Goal: Information Seeking & Learning: Learn about a topic

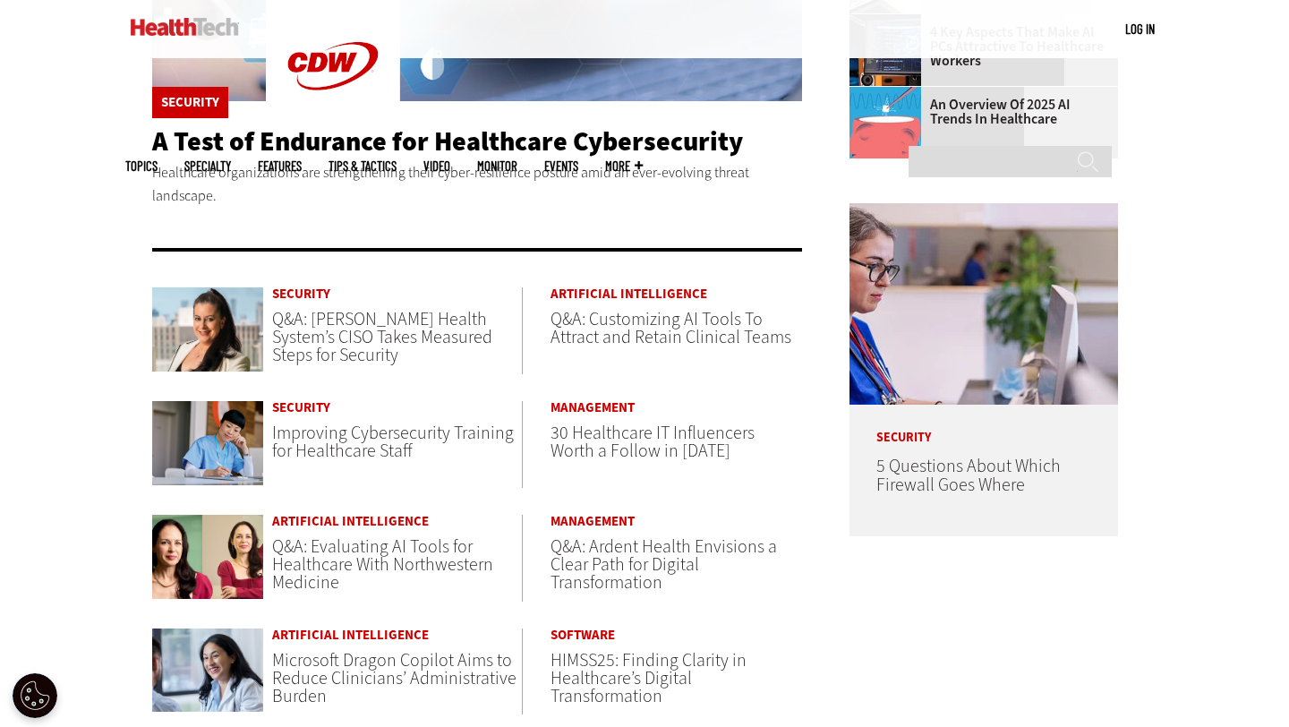
scroll to position [740, 0]
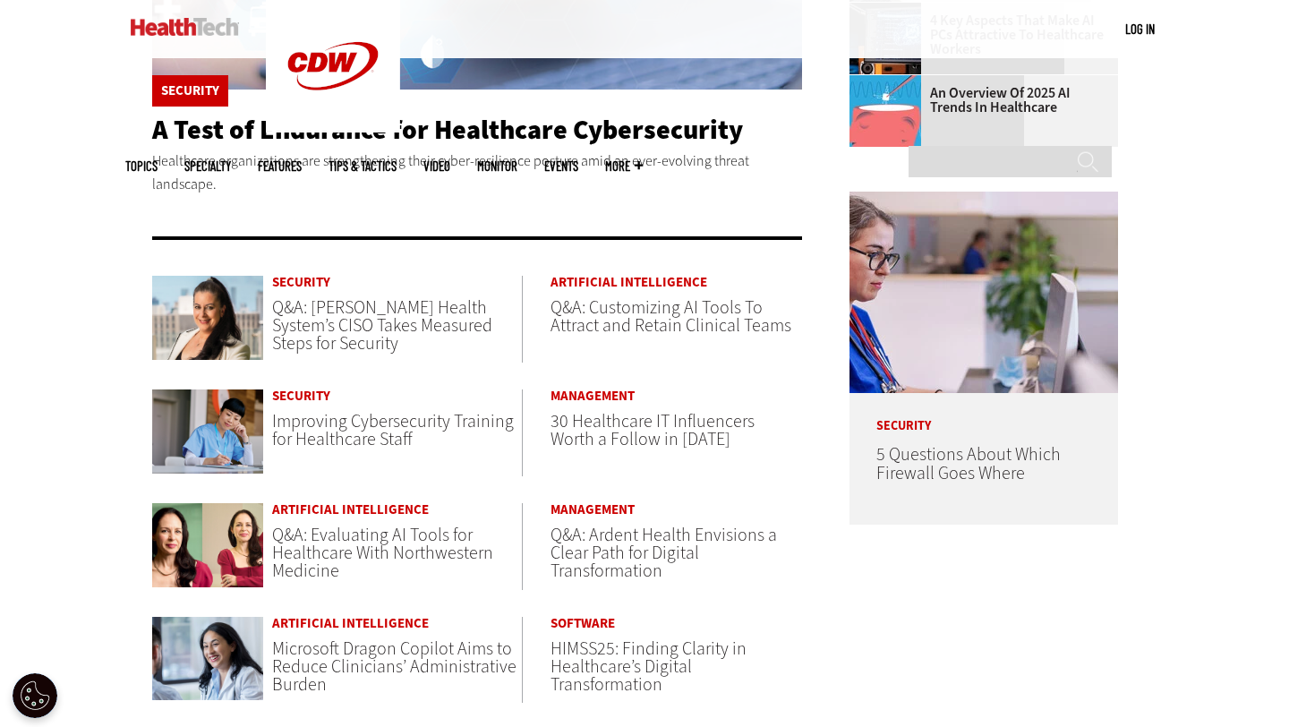
click at [97, 383] on div "Become an Insider Sign up today to receive premium content! Sign Up MENU Log in…" at bounding box center [644, 371] width 1289 height 2223
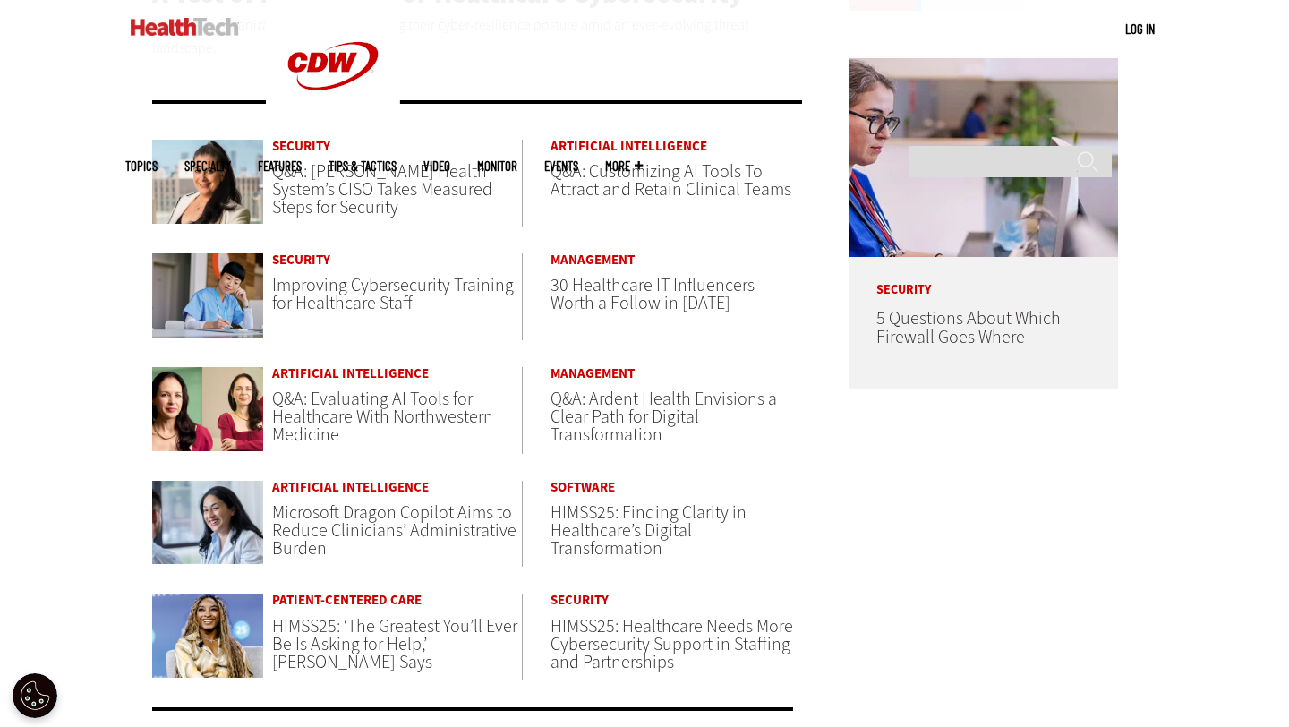
scroll to position [878, 0]
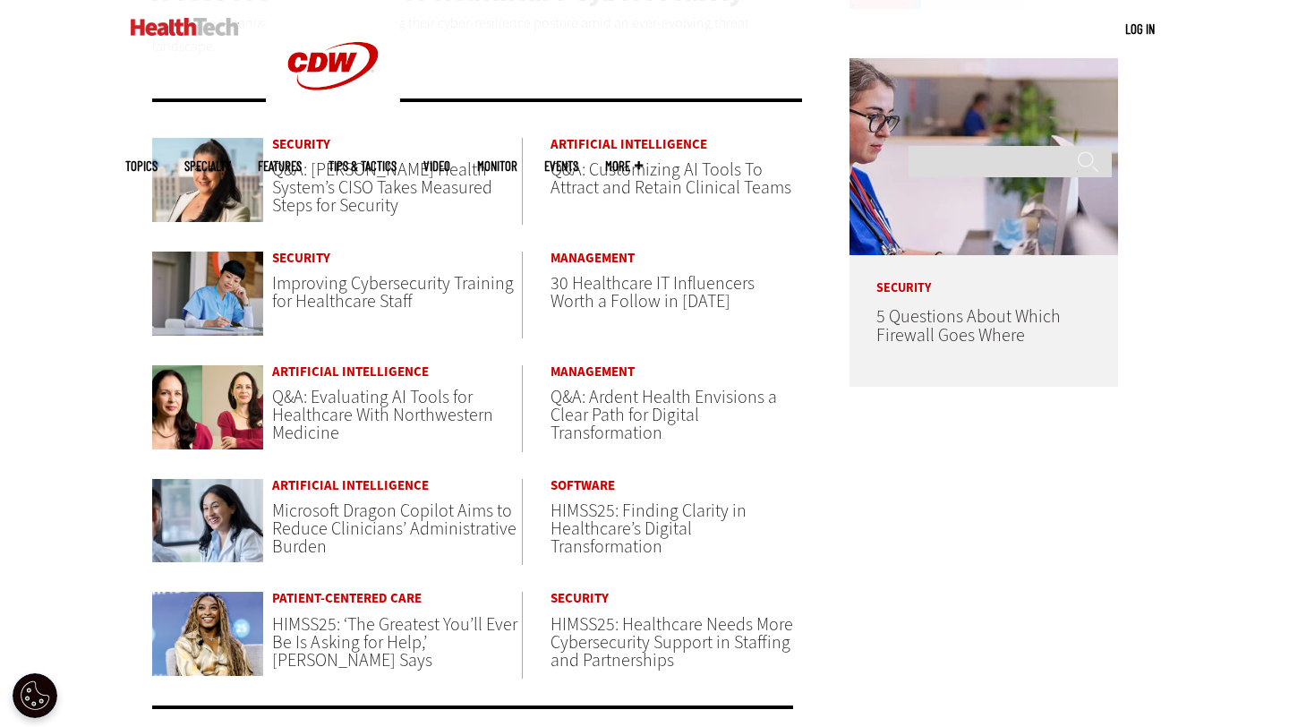
click at [330, 168] on span "Q&A: Jackson Health System’s CISO Takes Measured Steps for Security" at bounding box center [382, 188] width 220 height 60
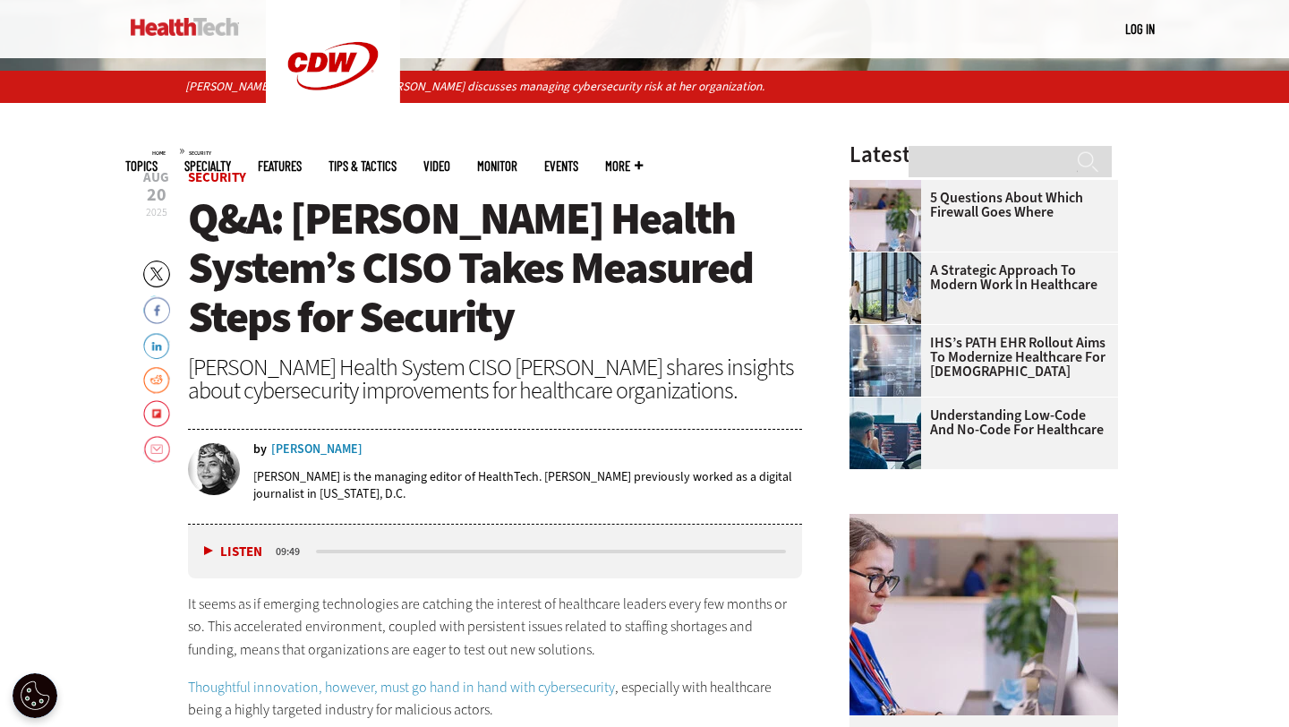
scroll to position [539, 0]
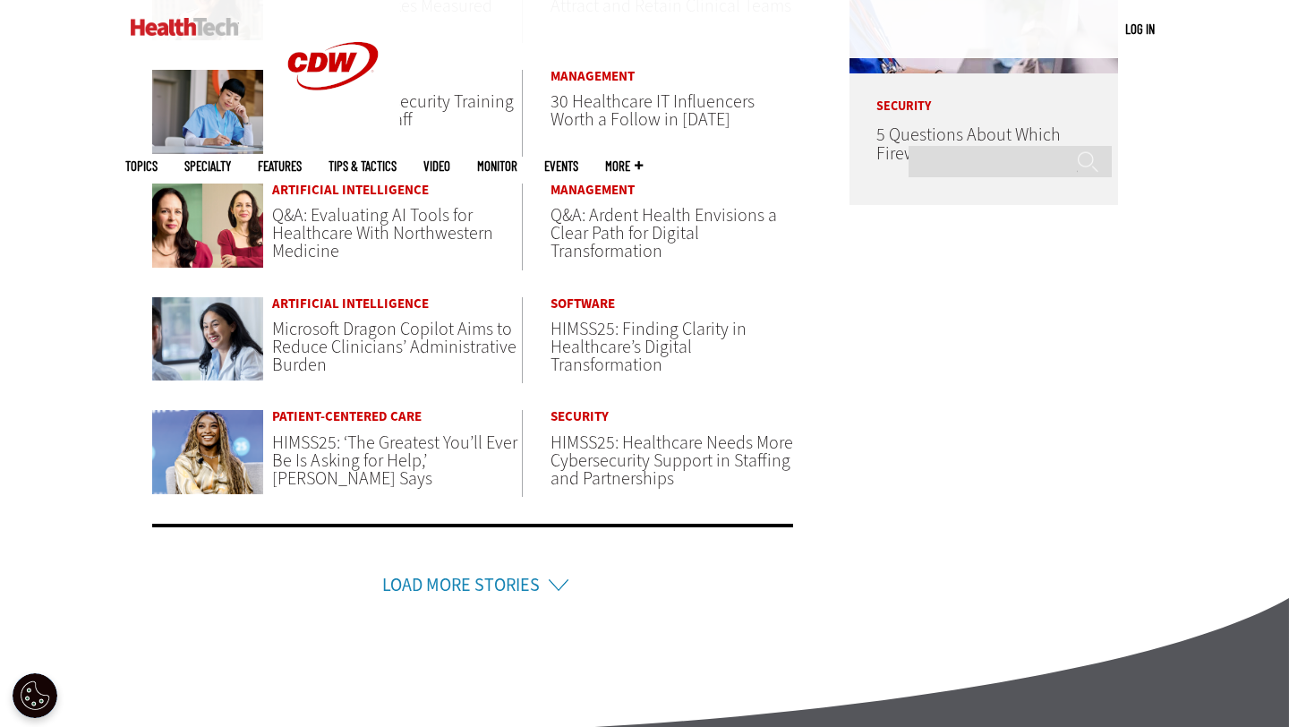
scroll to position [1061, 0]
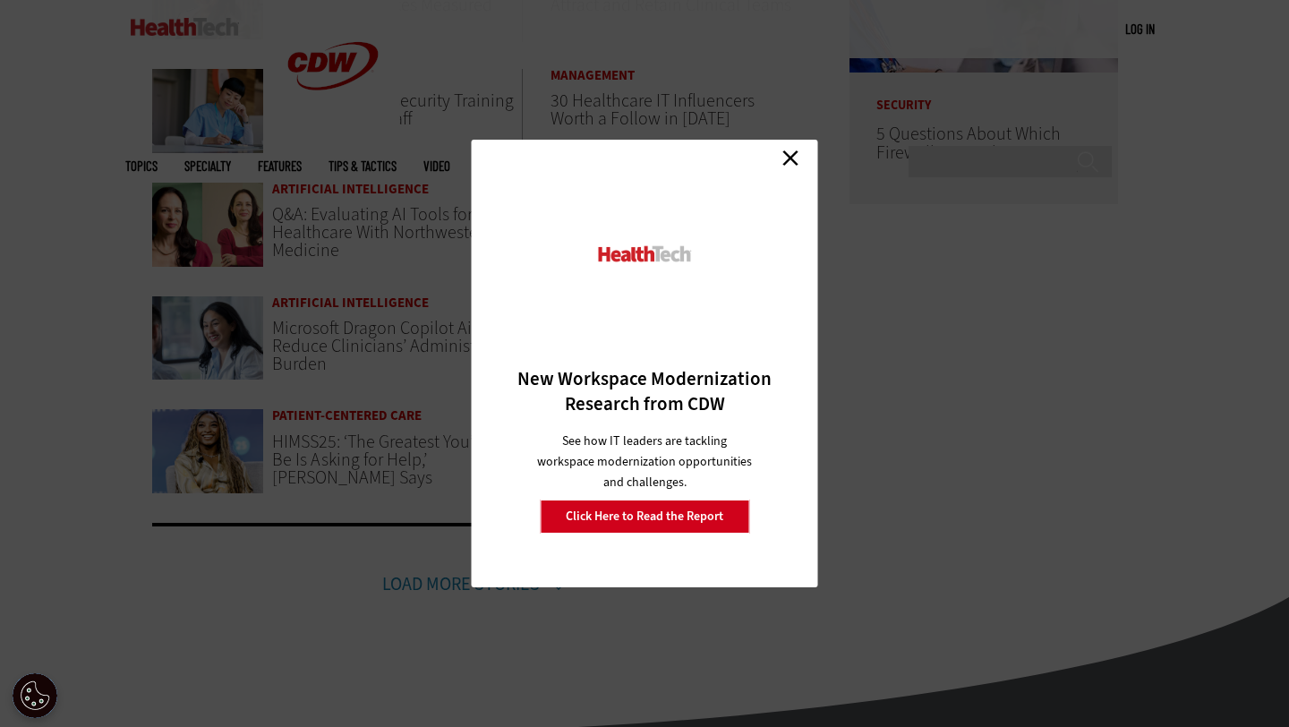
click at [793, 161] on link "Close" at bounding box center [790, 157] width 27 height 27
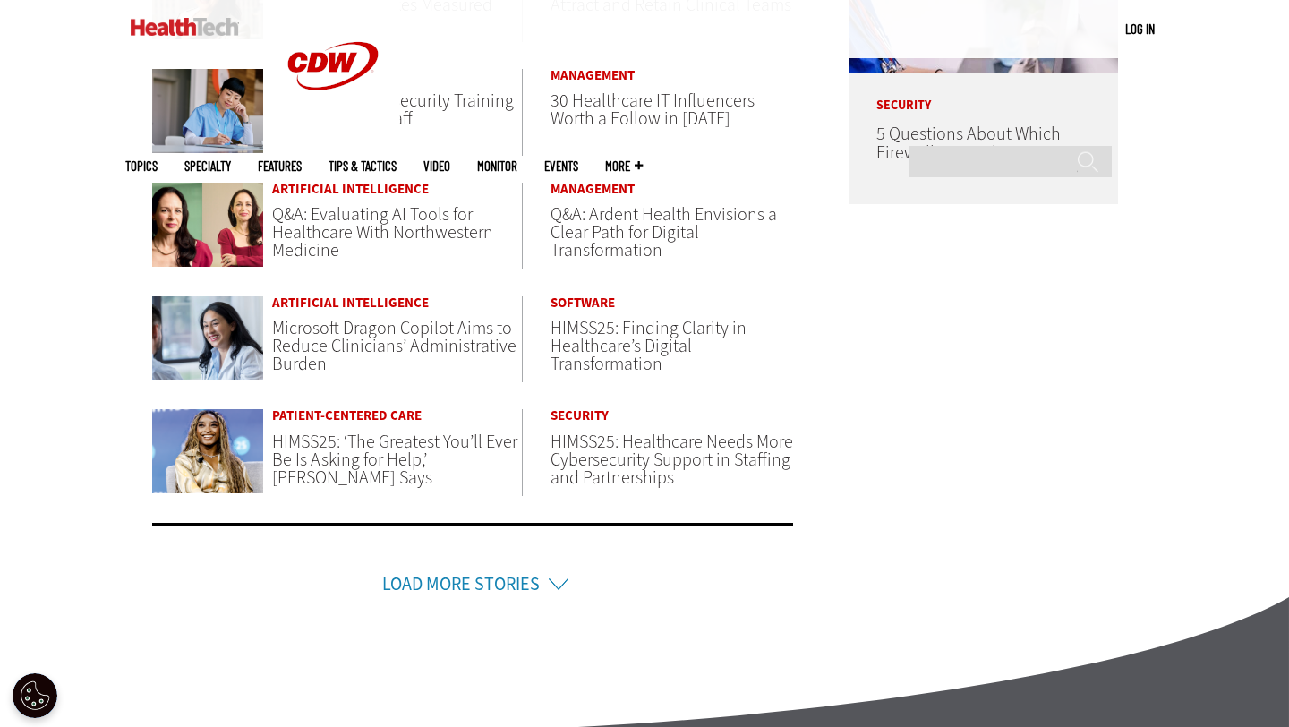
click at [98, 362] on div "Become an Insider Sign up today to receive premium content! Sign Up MENU Log in…" at bounding box center [644, 50] width 1289 height 2223
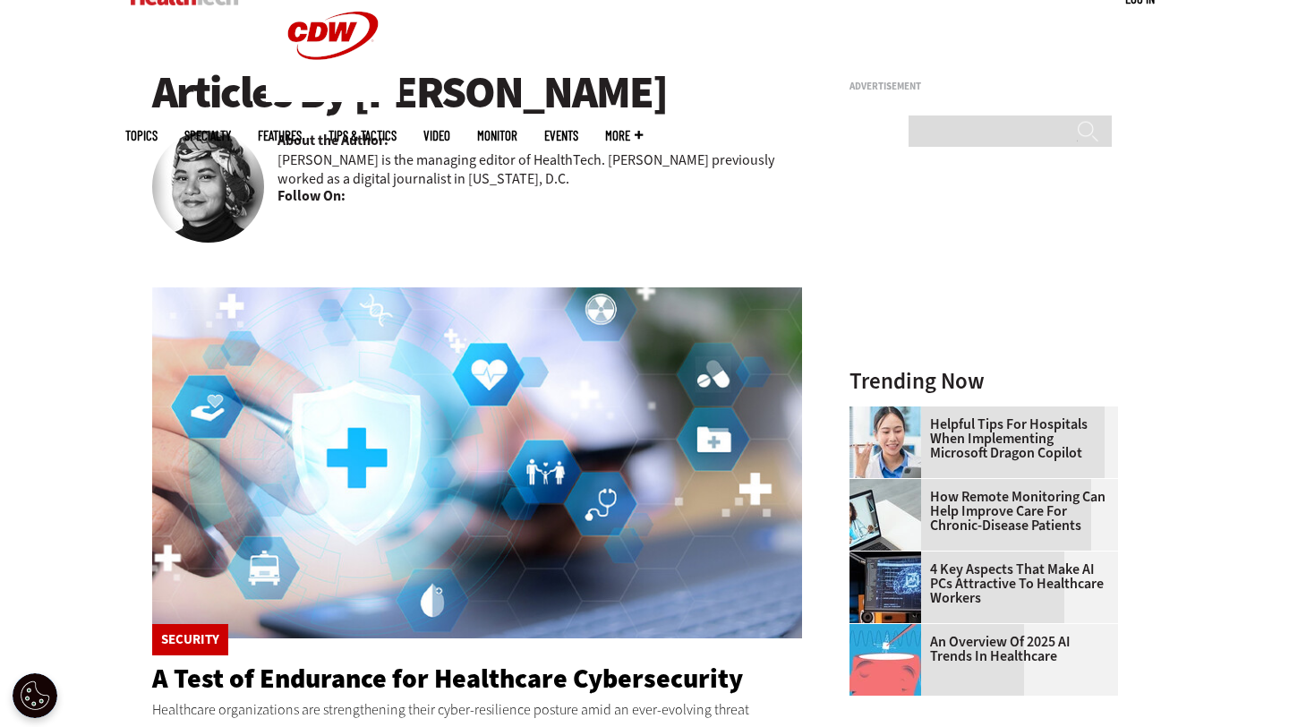
scroll to position [0, 0]
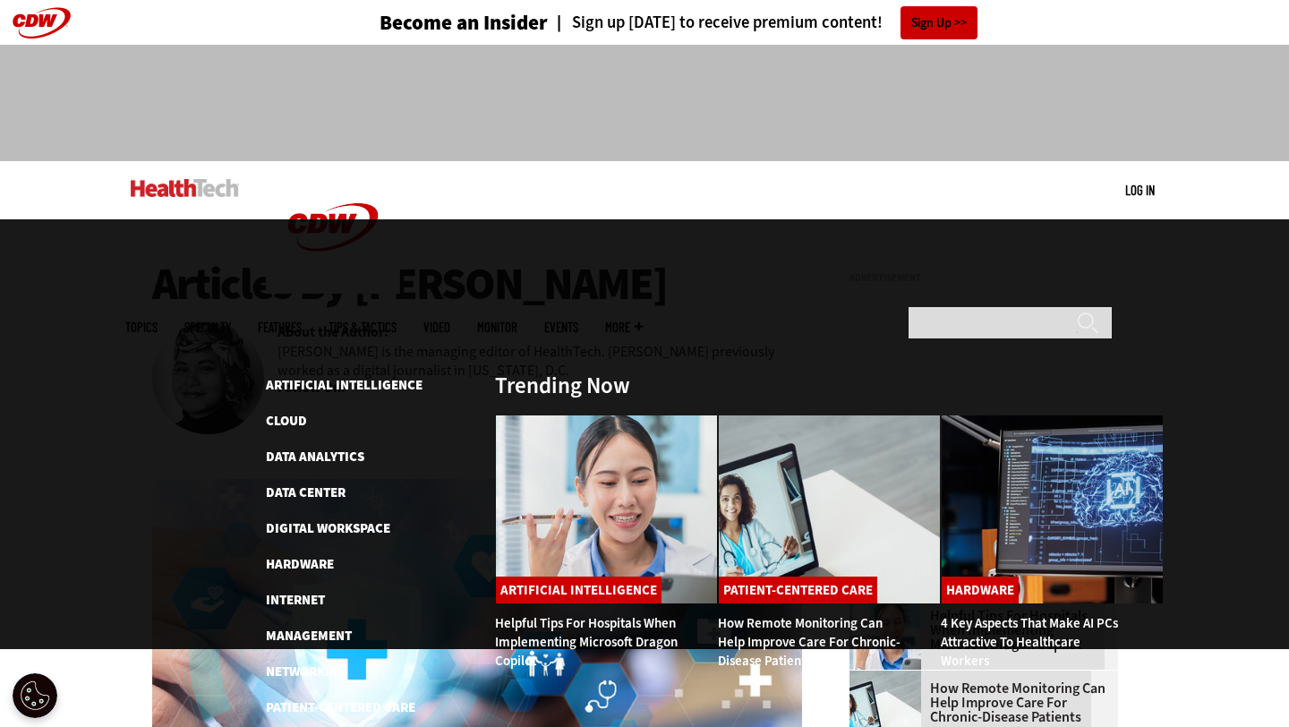
click at [68, 206] on div "MENU Log in Mobile menu Topics Artificial Intelligence Cloud Data Analytics Dat…" at bounding box center [644, 190] width 1289 height 58
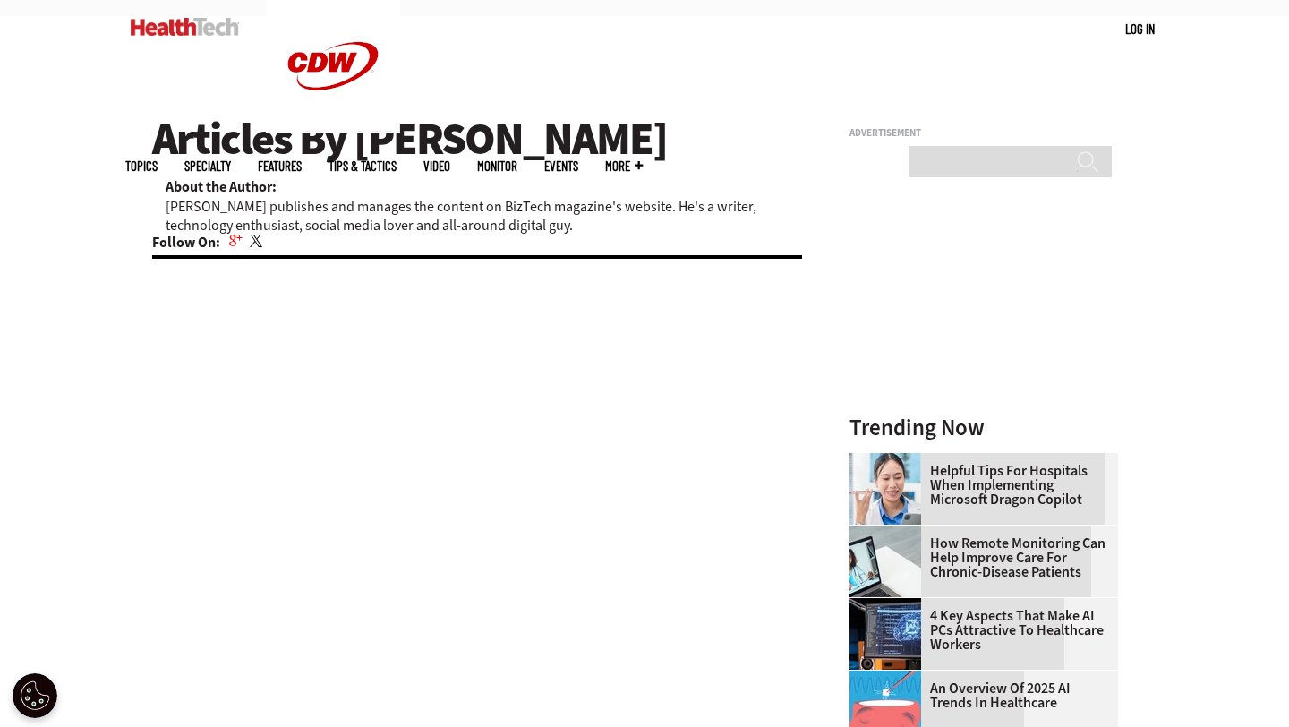
scroll to position [132, 0]
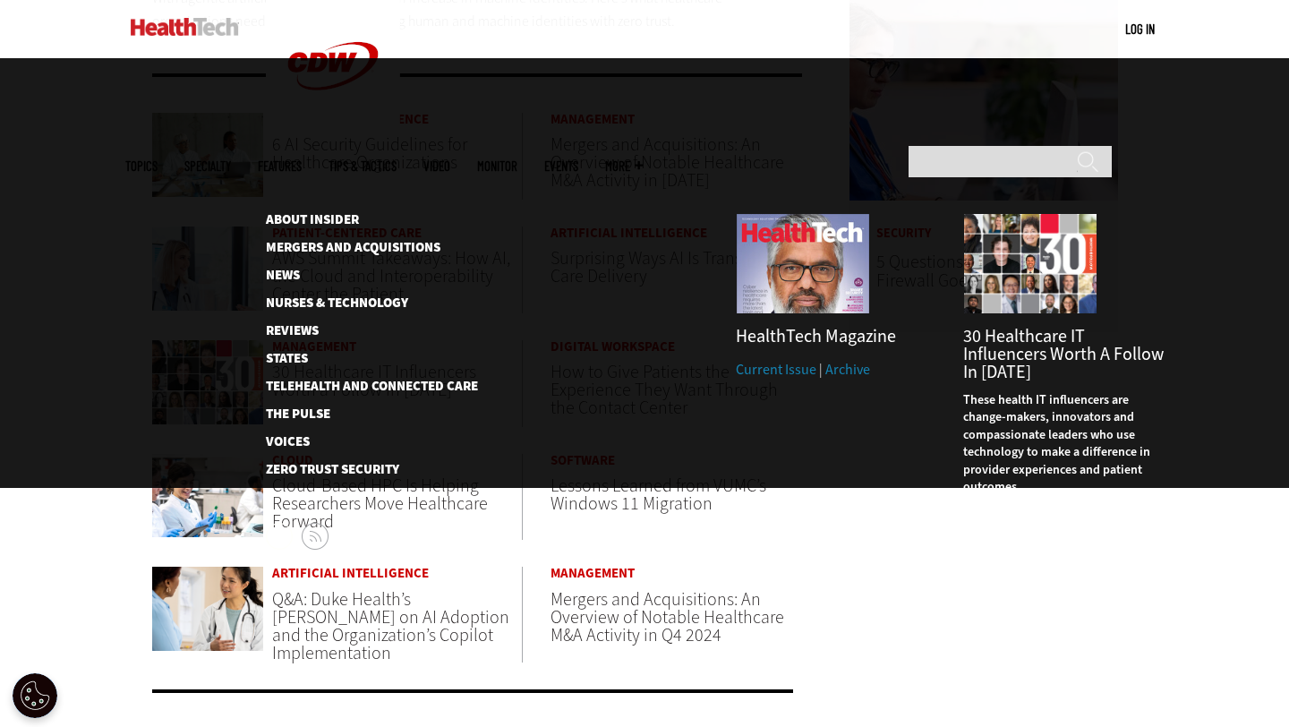
click at [643, 159] on span "More" at bounding box center [624, 165] width 38 height 13
click at [285, 269] on link "News" at bounding box center [358, 275] width 184 height 13
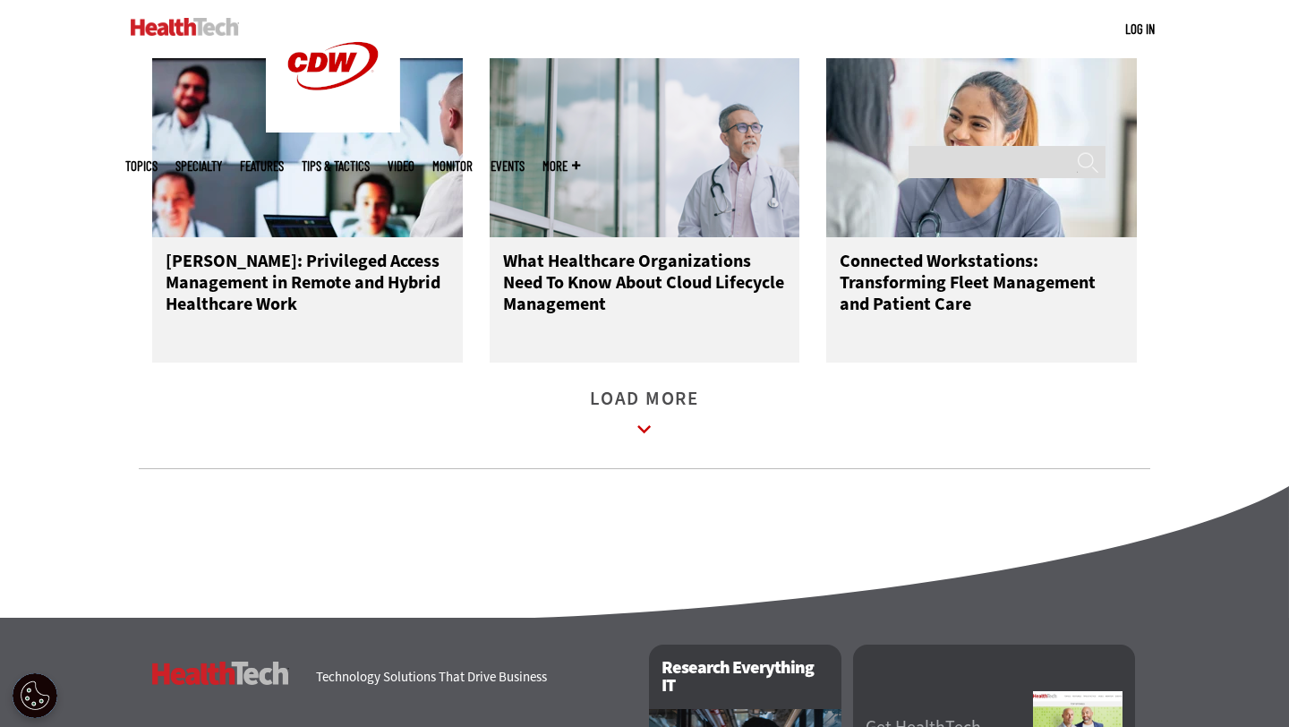
scroll to position [2368, 0]
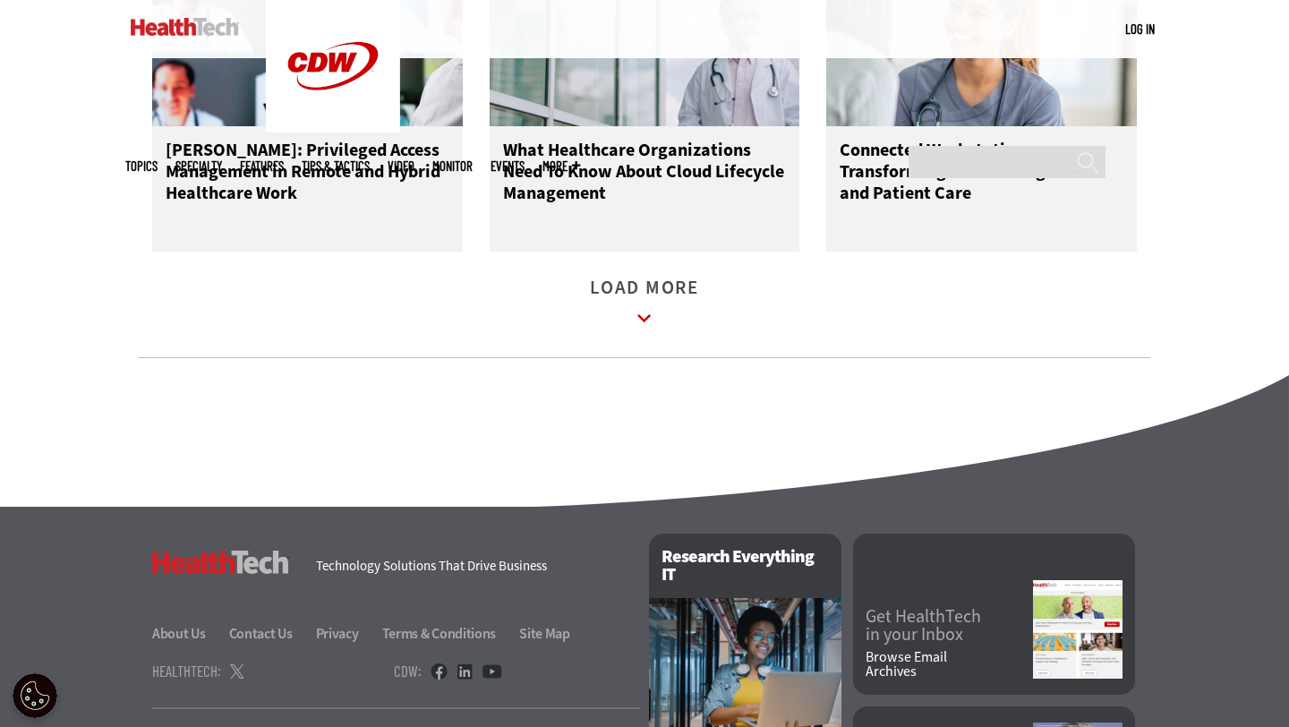
click at [651, 320] on icon at bounding box center [644, 318] width 41 height 41
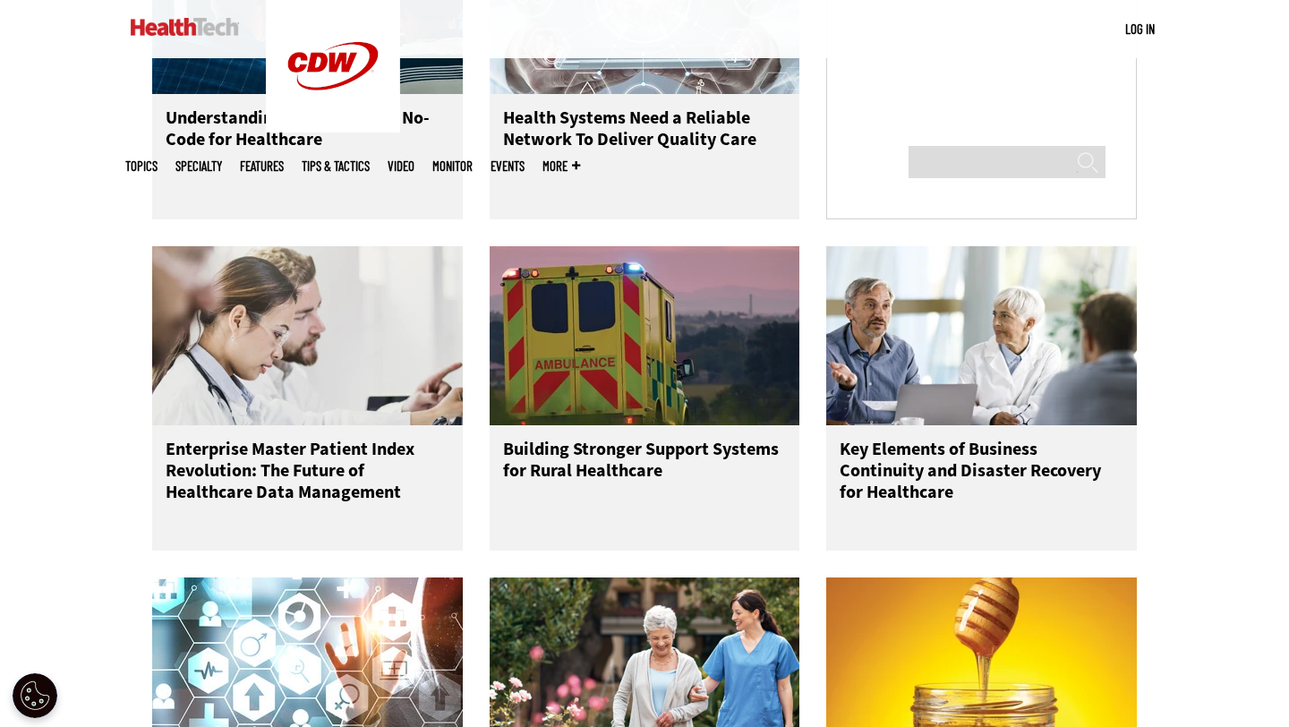
scroll to position [1513, 0]
